Goal: Task Accomplishment & Management: Manage account settings

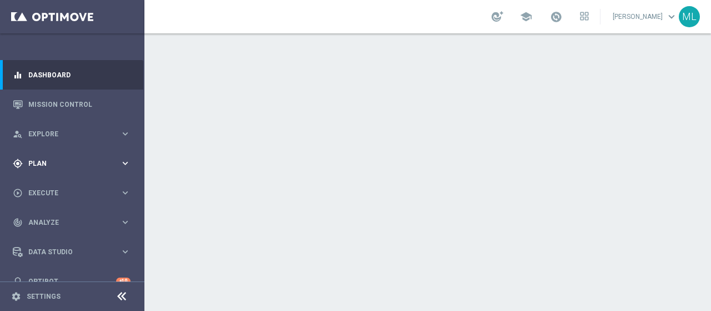
click at [39, 167] on div "gps_fixed Plan" at bounding box center [66, 163] width 107 height 10
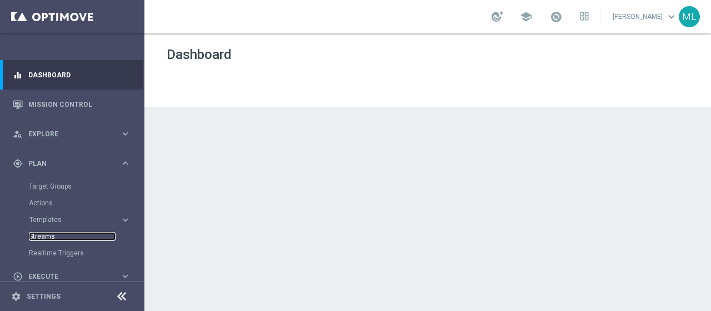
click at [42, 236] on link "Streams" at bounding box center [72, 236] width 87 height 9
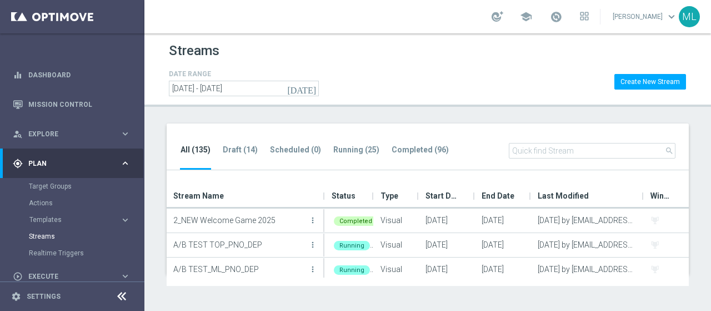
click at [560, 149] on input "text" at bounding box center [592, 151] width 167 height 16
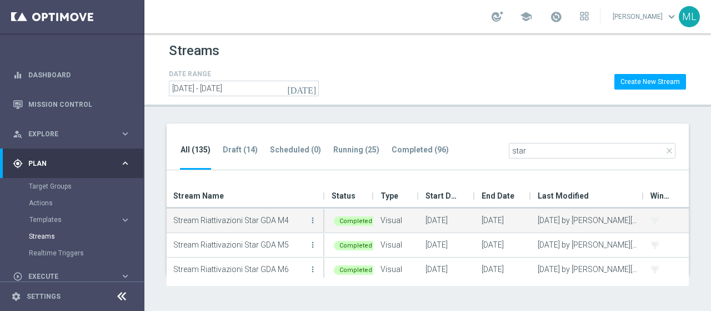
scroll to position [102, 0]
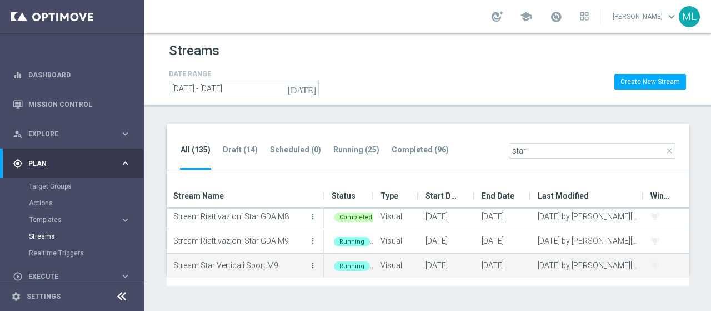
type input "star"
click at [313, 262] on icon "more_vert" at bounding box center [312, 265] width 9 height 9
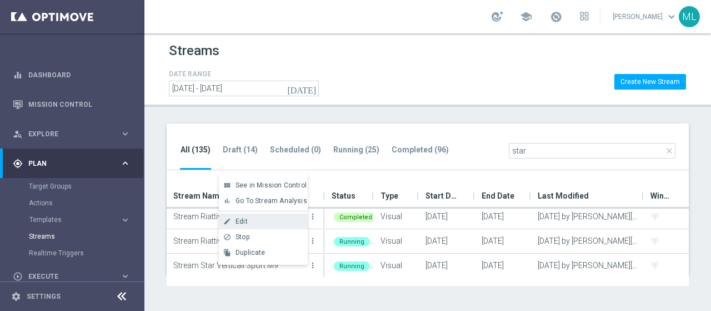
click at [248, 221] on div "Edit" at bounding box center [269, 221] width 67 height 8
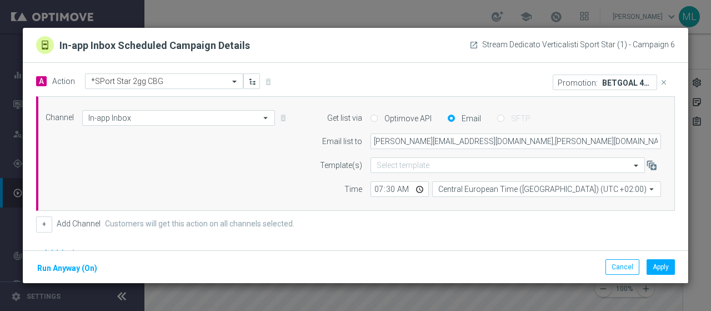
click at [660, 83] on icon "close" at bounding box center [664, 82] width 8 height 8
click at [622, 81] on button "Add Promotion" at bounding box center [639, 82] width 64 height 12
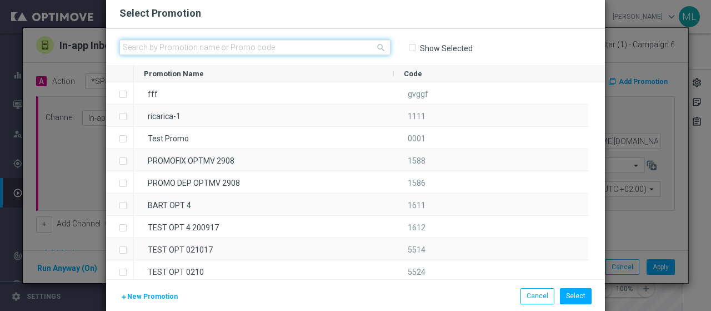
click at [174, 45] on input "text" at bounding box center [254, 47] width 271 height 16
paste input "335070"
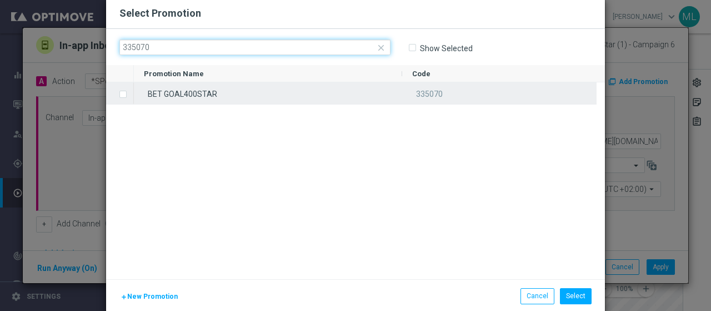
type input "335070"
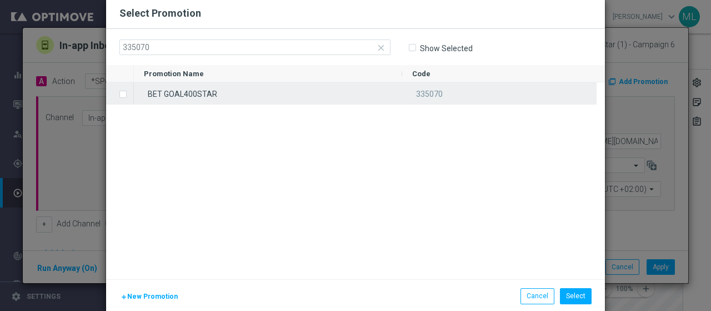
click at [119, 92] on input "Press SPACE to select this row." at bounding box center [122, 88] width 7 height 7
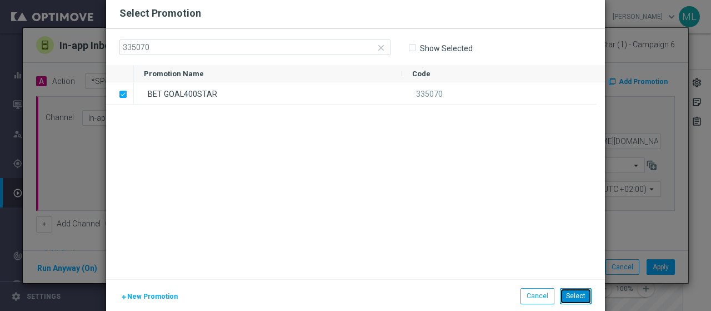
click at [568, 296] on button "Select" at bounding box center [576, 296] width 32 height 16
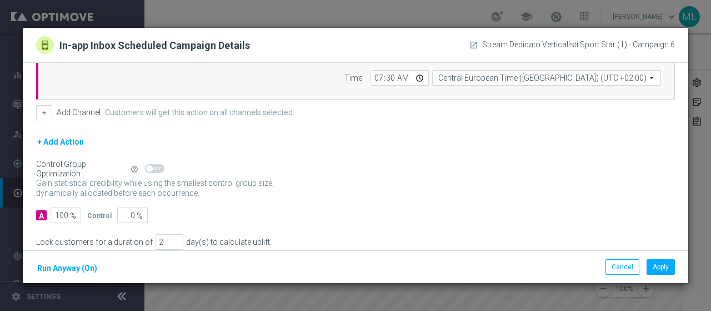
scroll to position [176, 0]
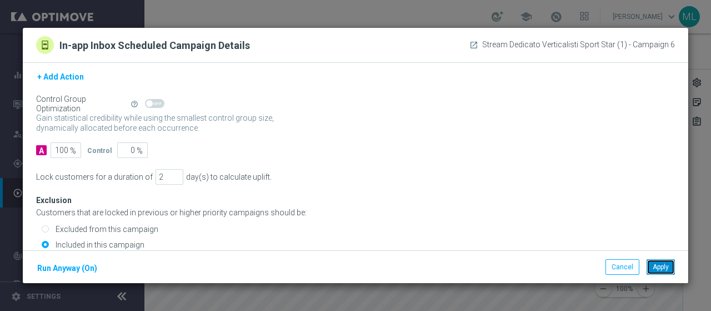
click at [659, 268] on button "Apply" at bounding box center [661, 267] width 28 height 16
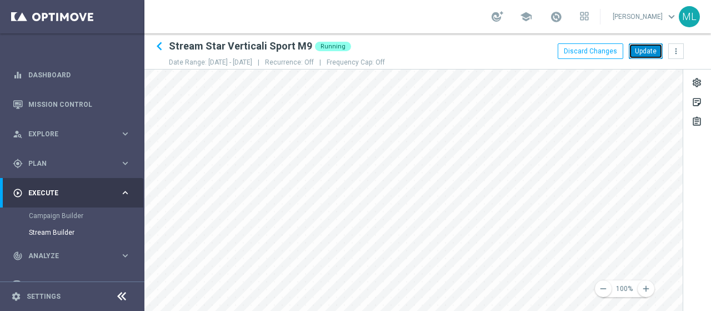
click at [642, 49] on button "Update" at bounding box center [646, 51] width 34 height 16
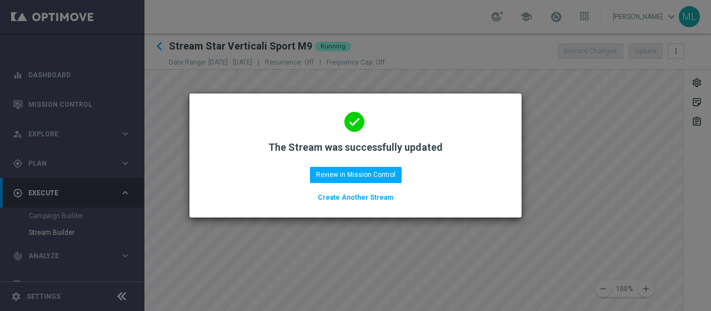
click at [597, 167] on modal-container "done The Stream was successfully updated Review in Mission Control Create Anoth…" at bounding box center [355, 155] width 711 height 311
click at [358, 172] on button "Review in Mission Control" at bounding box center [356, 175] width 92 height 16
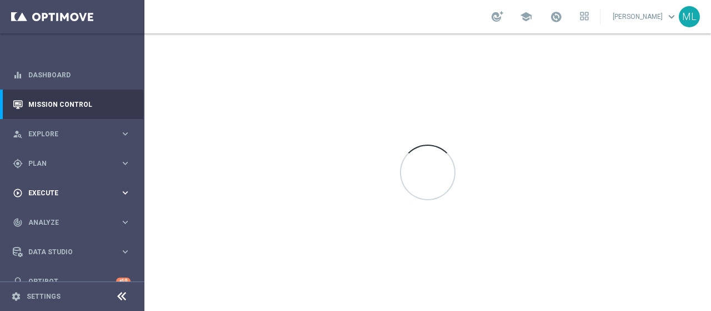
click at [41, 192] on span "Execute" at bounding box center [74, 193] width 92 height 7
click at [39, 163] on span "Plan" at bounding box center [74, 163] width 92 height 7
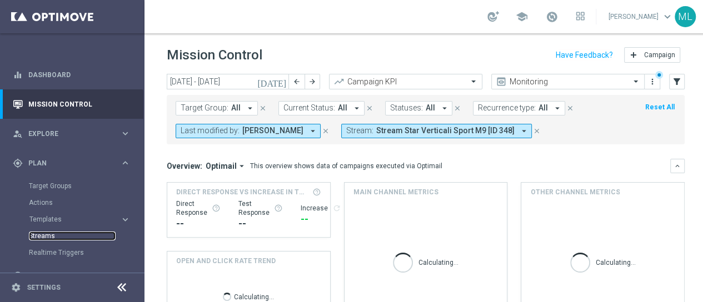
click at [44, 235] on link "Streams" at bounding box center [72, 236] width 87 height 9
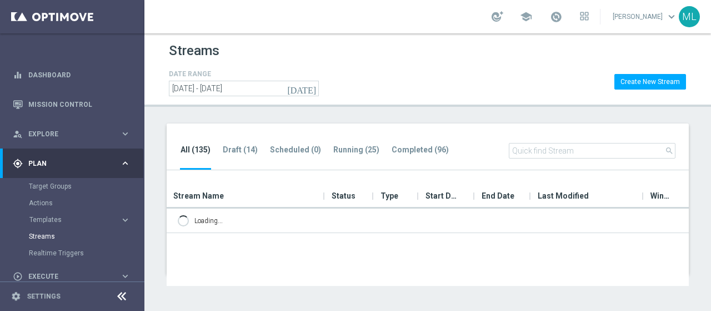
click at [561, 144] on input "text" at bounding box center [592, 151] width 167 height 16
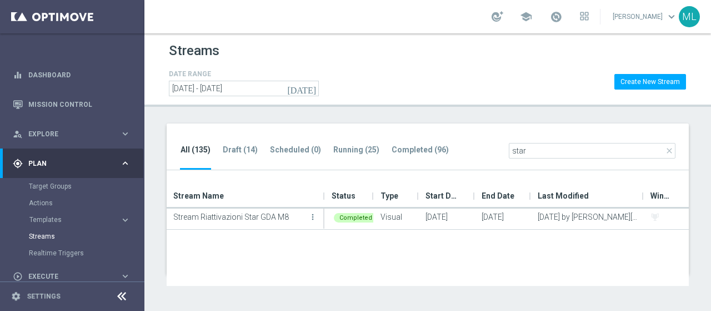
scroll to position [102, 0]
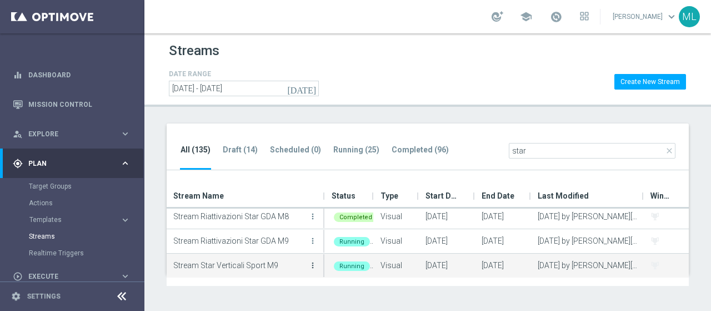
type input "star"
click at [313, 266] on icon "more_vert" at bounding box center [312, 265] width 9 height 9
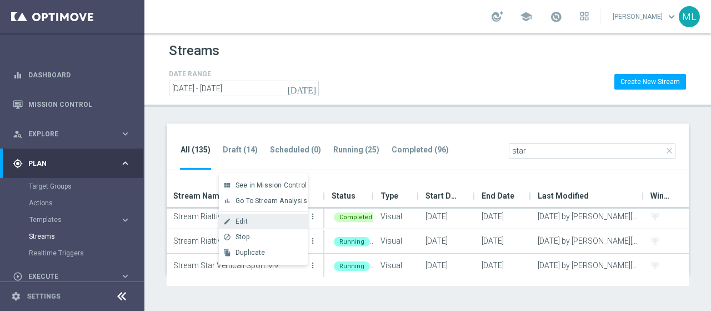
click at [243, 222] on span "Edit" at bounding box center [242, 221] width 12 height 8
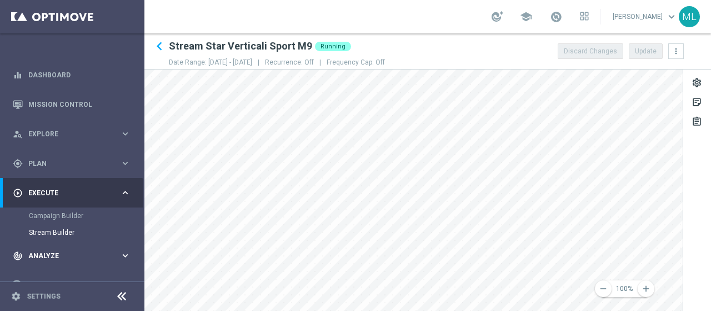
click at [88, 253] on main "equalizer Dashboard Mission Control" at bounding box center [355, 155] width 711 height 311
click at [19, 220] on main "equalizer Dashboard Mission Control" at bounding box center [355, 155] width 711 height 311
